Goal: Task Accomplishment & Management: Manage account settings

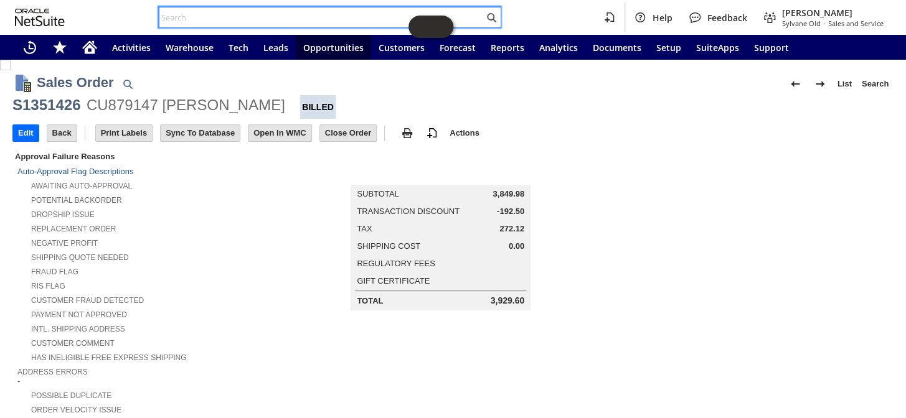
scroll to position [727, 0]
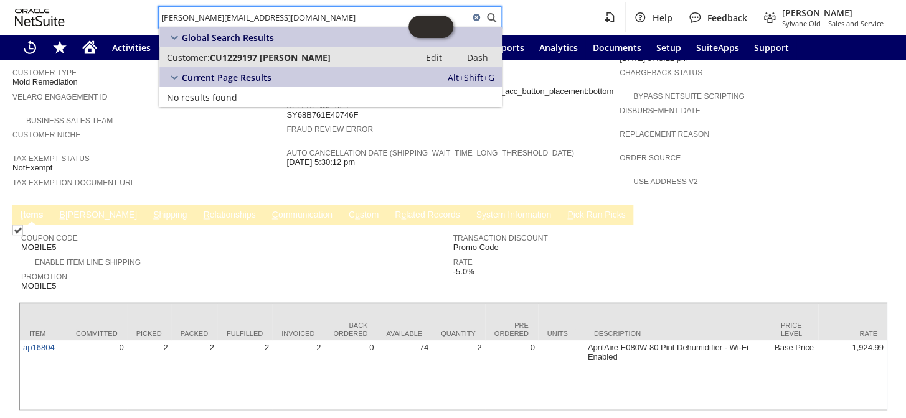
type input "gilbert.eileenk@yahoo.com"
click at [279, 55] on span "CU1229197 Eileen K Gilbert" at bounding box center [270, 58] width 121 height 12
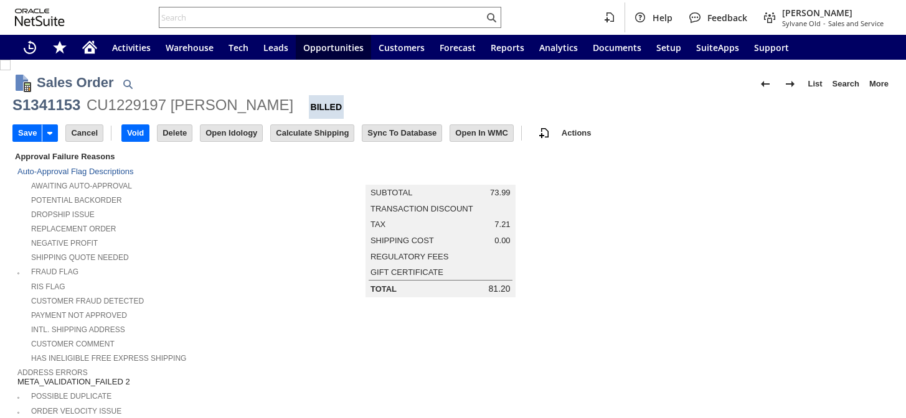
type input "Add"
type input "Copy Previous"
type input "Intelligent Recommendations ⁰"
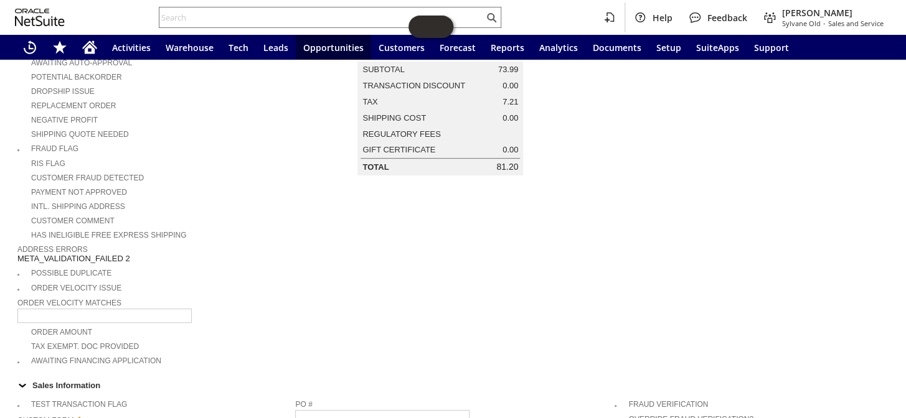
scroll to position [56, 0]
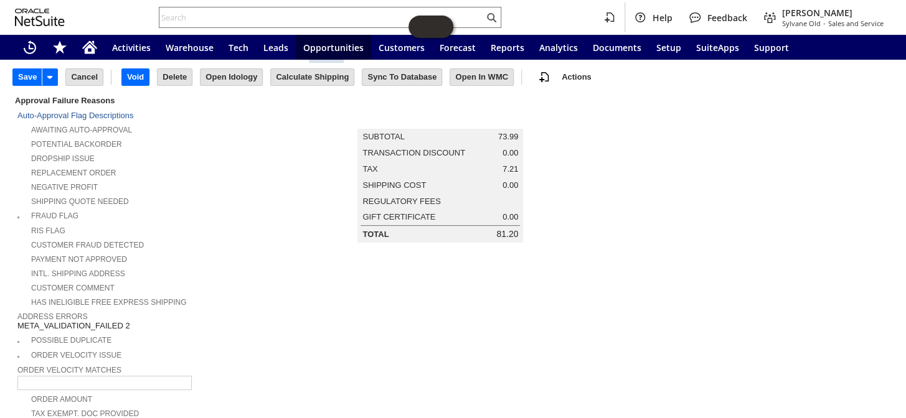
type input "paypal claim decied in our favor"
click at [24, 71] on input "Save" at bounding box center [27, 77] width 29 height 16
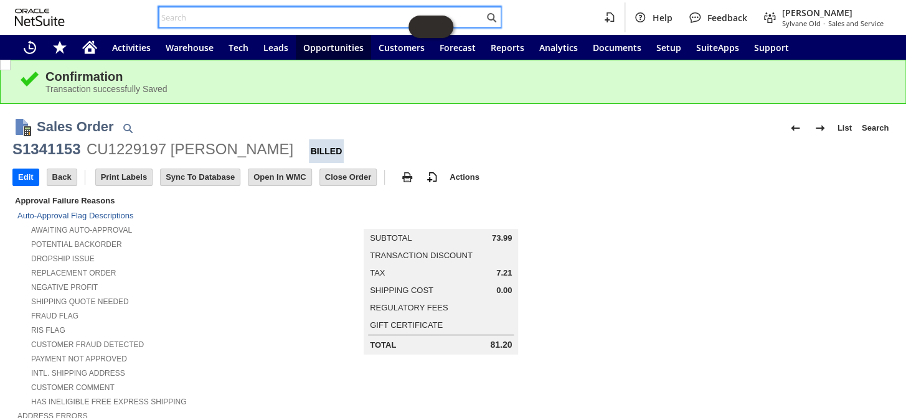
click at [293, 18] on input "text" at bounding box center [321, 17] width 324 height 15
paste input "P219153"
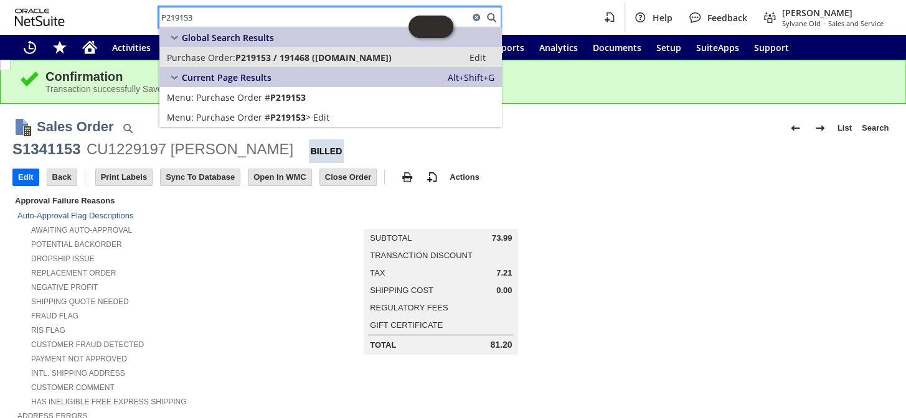
type input "P219153"
click at [264, 47] on link "Purchase Order: P219153 / 191468 ([DOMAIN_NAME]) Edit" at bounding box center [330, 57] width 342 height 20
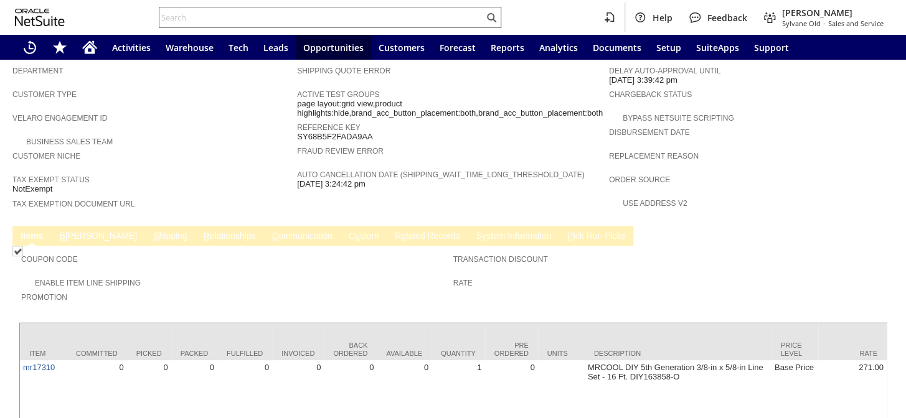
scroll to position [718, 0]
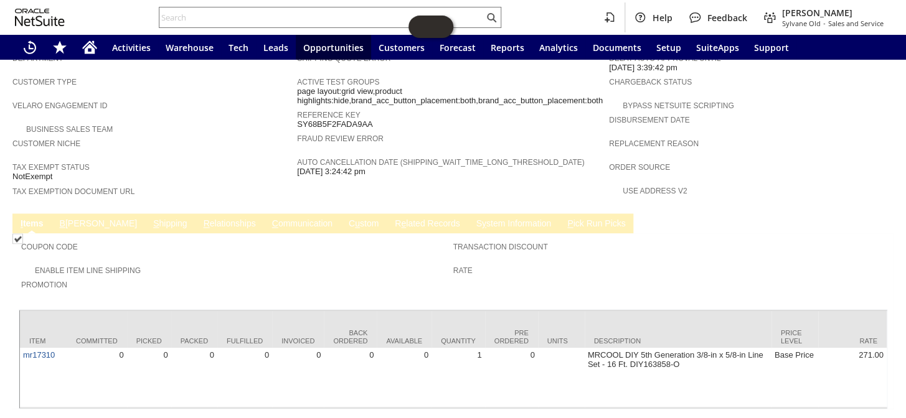
click at [269, 219] on link "C ommunication" at bounding box center [302, 225] width 67 height 12
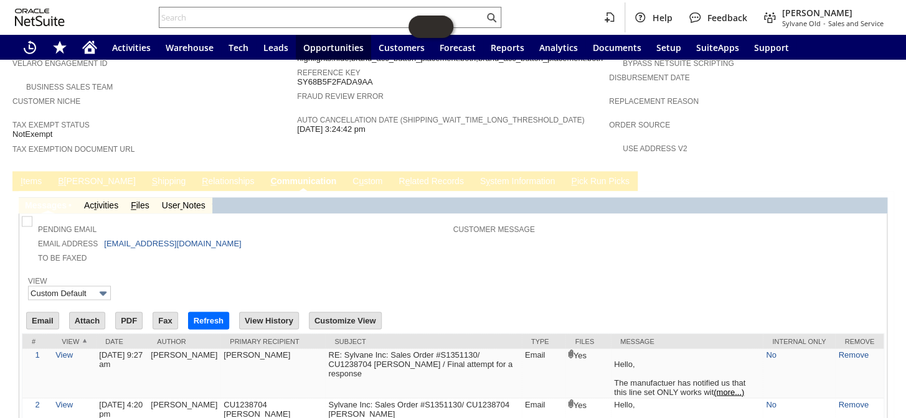
scroll to position [784, 0]
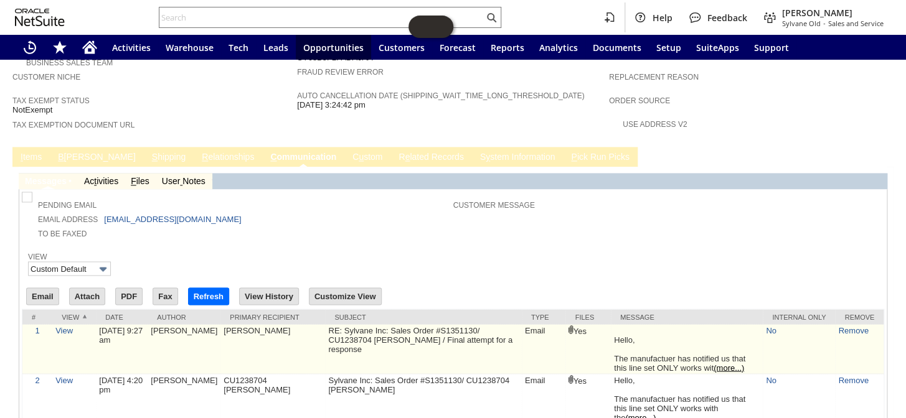
click at [69, 324] on td "View" at bounding box center [74, 349] width 44 height 50
click at [68, 326] on link "View" at bounding box center [63, 330] width 17 height 9
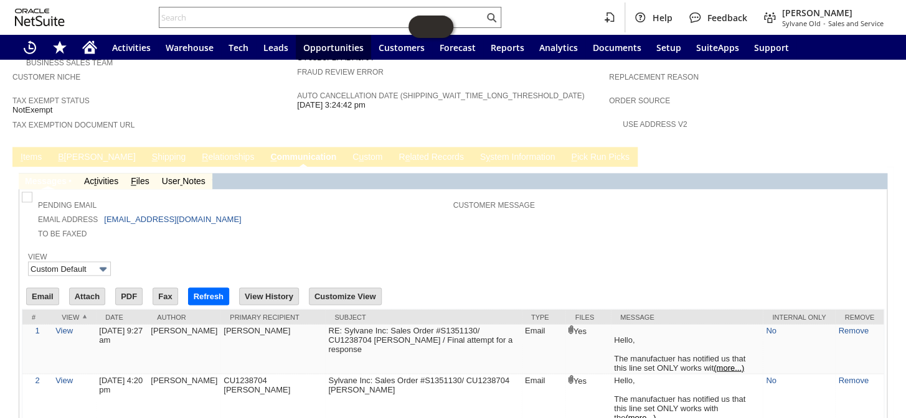
click at [784, 243] on div at bounding box center [453, 246] width 862 height 6
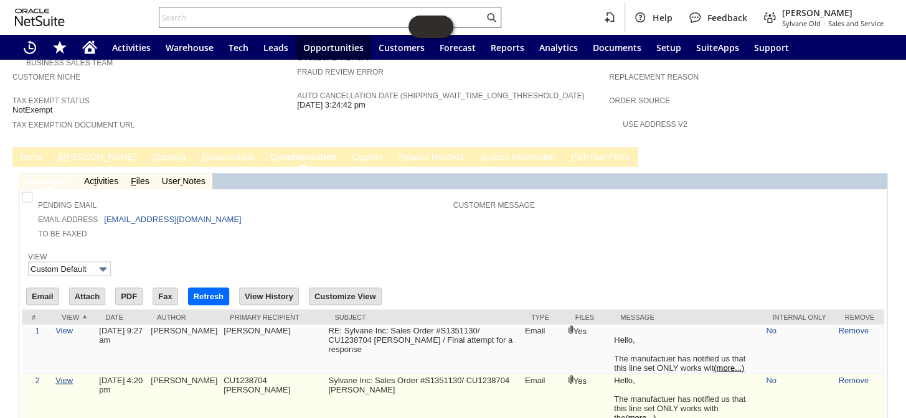
click at [66, 375] on link "View" at bounding box center [63, 379] width 17 height 9
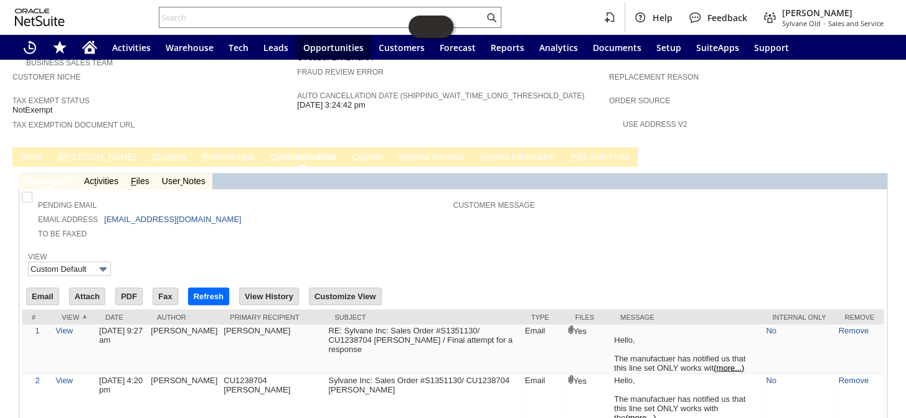
click at [564, 249] on div "View Custom Default" at bounding box center [453, 263] width 850 height 28
click at [204, 11] on input "text" at bounding box center [321, 17] width 324 height 15
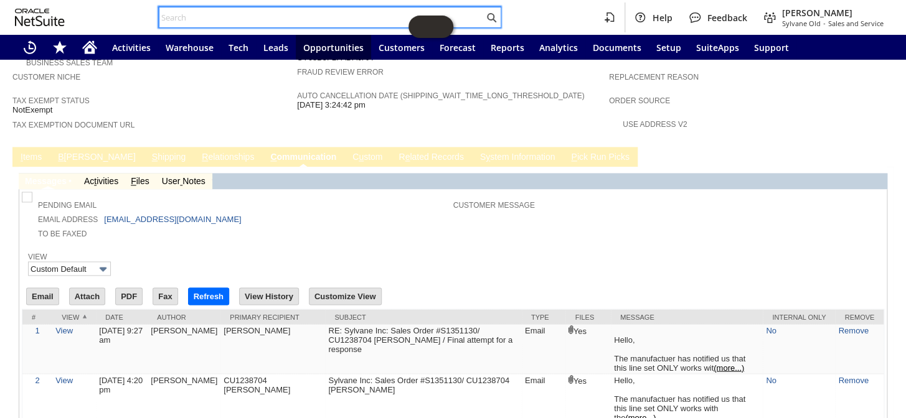
paste input "CU154265"
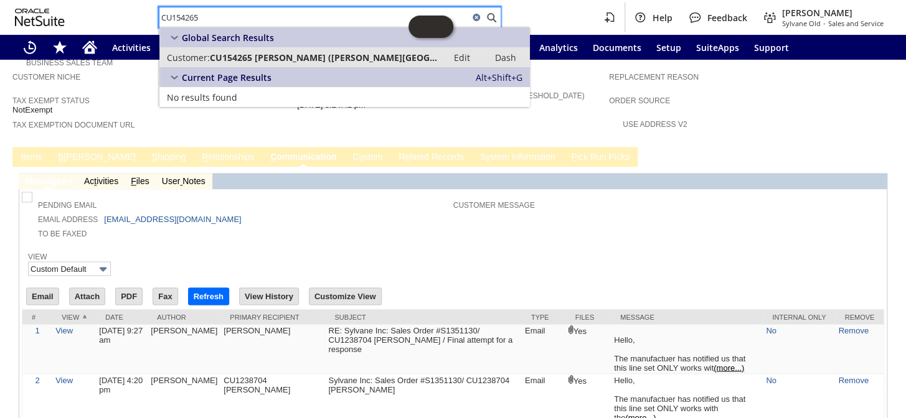
type input "CU154265"
click at [249, 50] on link "Customer: CU154265 Kevin Kelly (Adams National Historical Park) Edit Dash" at bounding box center [344, 57] width 370 height 20
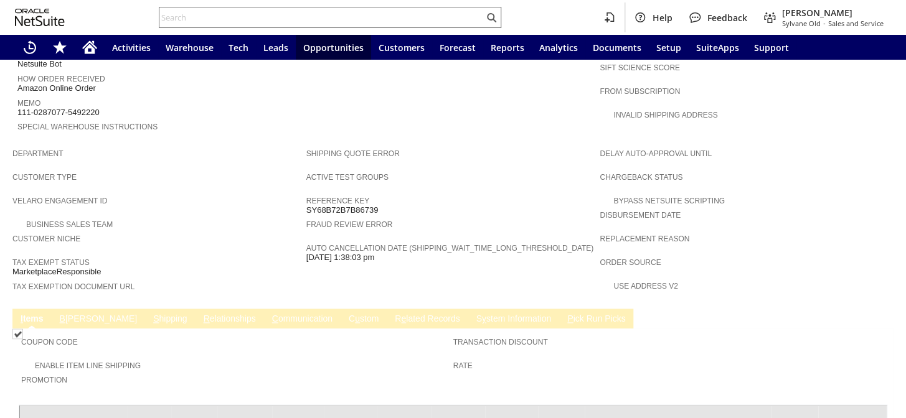
click at [150, 314] on link "S hipping" at bounding box center [170, 320] width 40 height 12
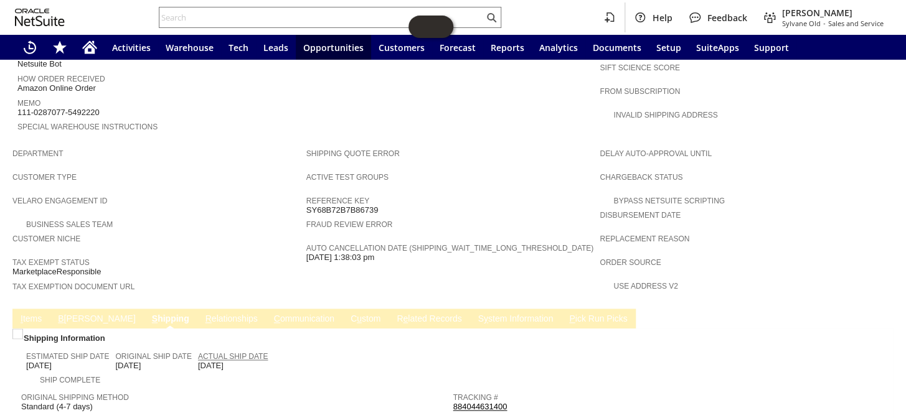
scroll to position [679, 0]
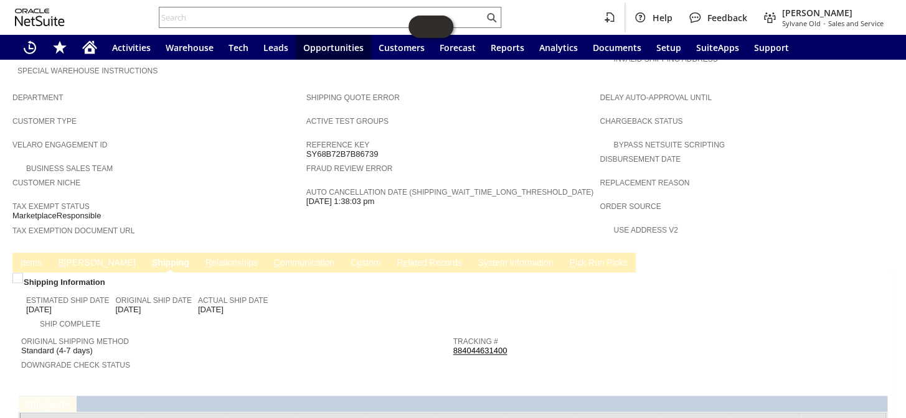
click at [64, 258] on link "B [PERSON_NAME]" at bounding box center [96, 264] width 83 height 12
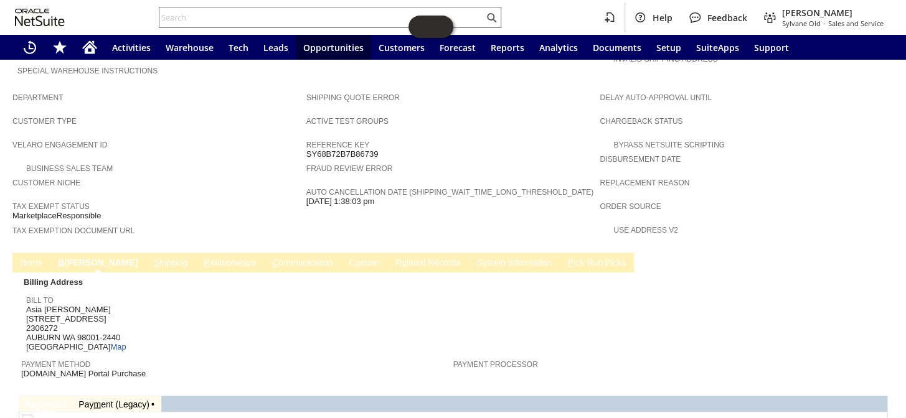
click at [151, 258] on link "S hipping" at bounding box center [171, 264] width 40 height 12
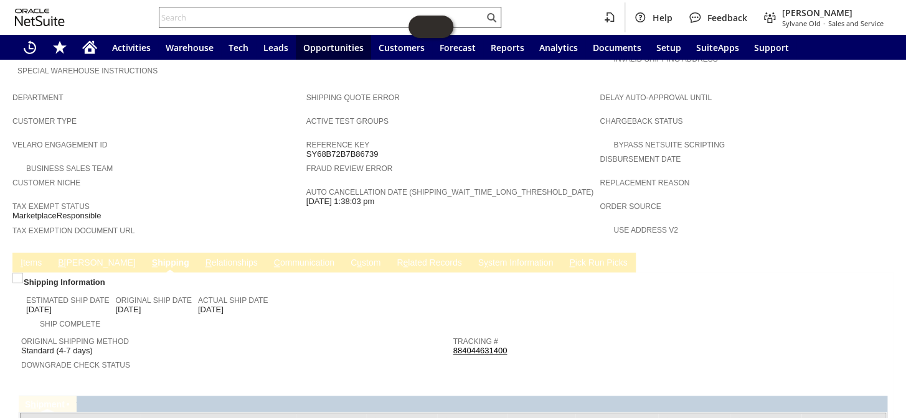
click at [80, 258] on link "B [PERSON_NAME]" at bounding box center [96, 264] width 83 height 12
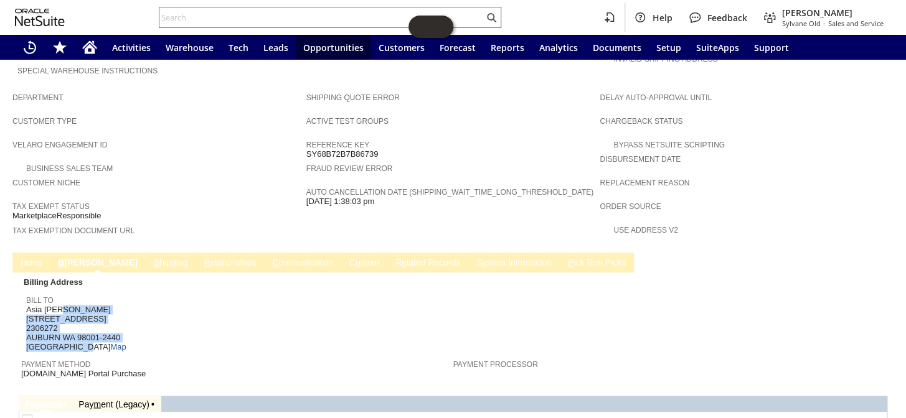
drag, startPoint x: 73, startPoint y: 304, endPoint x: 27, endPoint y: 269, distance: 57.3
click at [27, 305] on span "Asia [PERSON_NAME] [STREET_ADDRESS] Map" at bounding box center [76, 328] width 100 height 47
copy span "Asia [PERSON_NAME] [STREET_ADDRESS]"
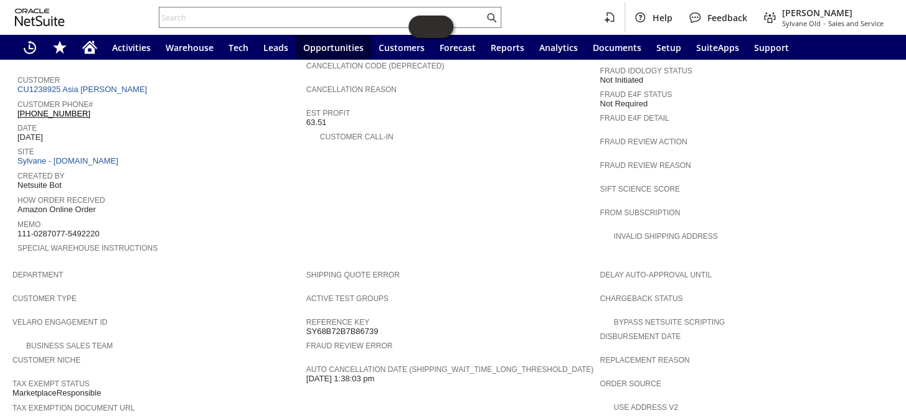
scroll to position [453, 0]
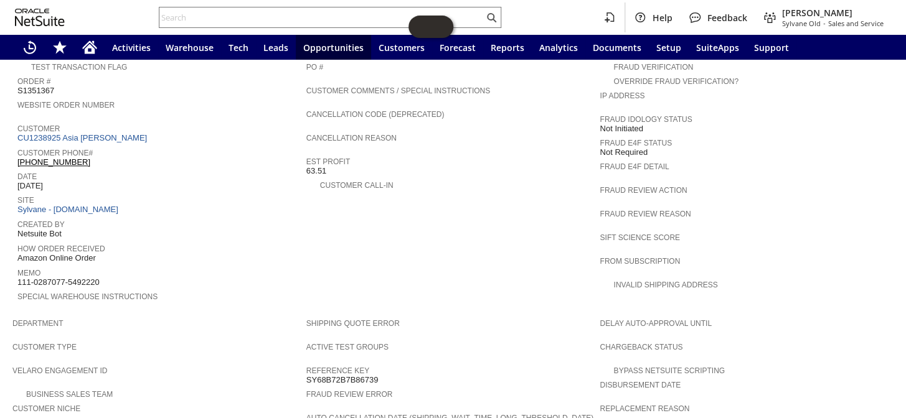
drag, startPoint x: 83, startPoint y: 139, endPoint x: 76, endPoint y: 141, distance: 7.9
click at [76, 145] on div "Customer Phone# [PHONE_NUMBER]" at bounding box center [158, 156] width 283 height 22
drag, startPoint x: 113, startPoint y: 245, endPoint x: 118, endPoint y: 248, distance: 6.4
click at [118, 265] on div "Memo 111-0287077-5492220" at bounding box center [158, 276] width 283 height 22
copy div "111-0287077-5492220"
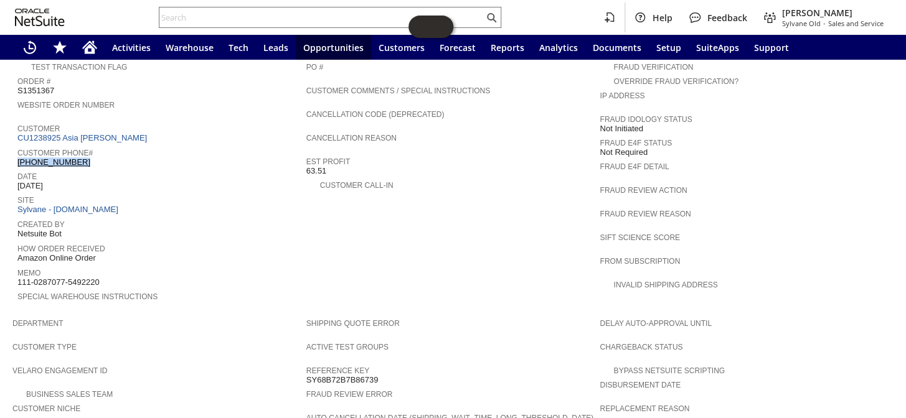
drag, startPoint x: 83, startPoint y: 136, endPoint x: 18, endPoint y: 141, distance: 64.9
click at [18, 145] on div "Customer Phone# [PHONE_NUMBER]" at bounding box center [158, 156] width 283 height 22
copy link "[PHONE_NUMBER]"
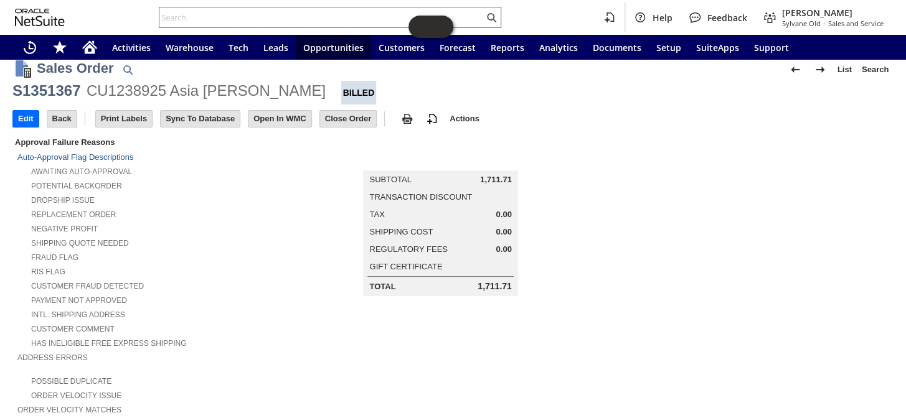
scroll to position [0, 0]
